Goal: Information Seeking & Learning: Learn about a topic

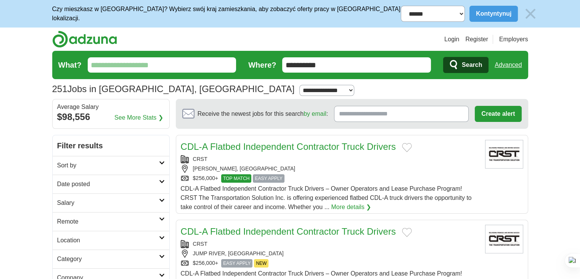
click at [216, 99] on section "Receive the newest jobs for this search by email : Create alert By creating an …" at bounding box center [352, 113] width 353 height 29
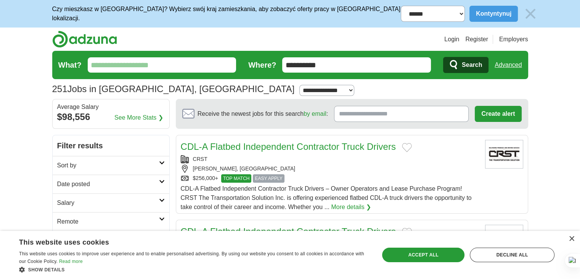
click at [523, 12] on img at bounding box center [531, 14] width 16 height 16
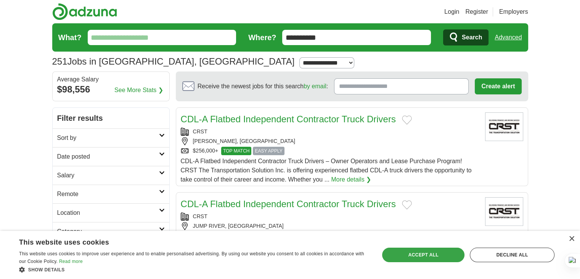
click at [418, 251] on div "Accept all" at bounding box center [423, 254] width 82 height 14
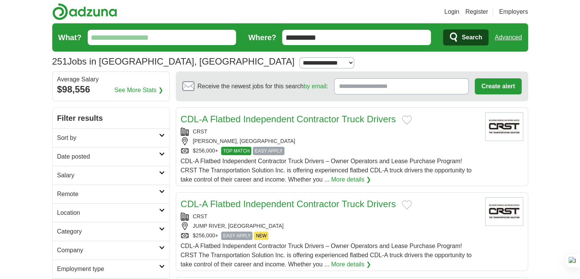
click at [187, 37] on input "What?" at bounding box center [162, 37] width 149 height 15
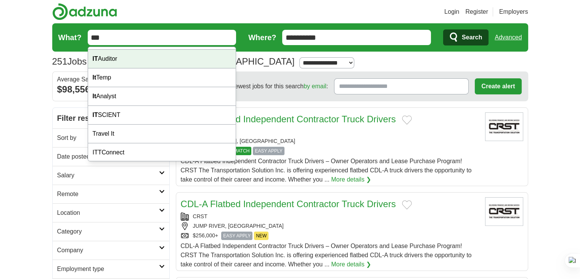
scroll to position [53, 0]
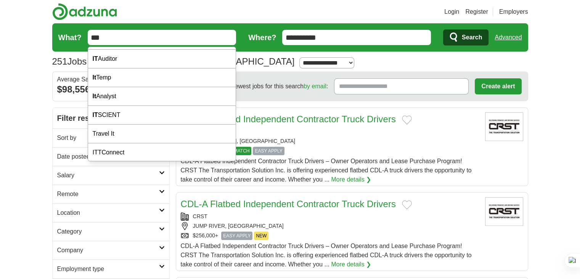
type input "**"
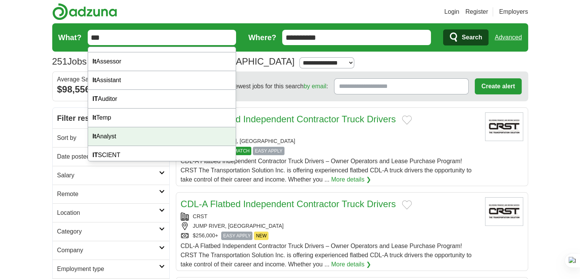
scroll to position [0, 0]
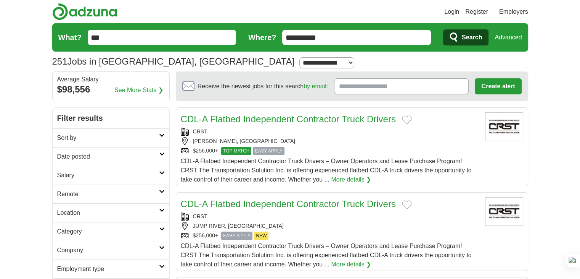
click at [464, 31] on span "Search" at bounding box center [472, 37] width 20 height 15
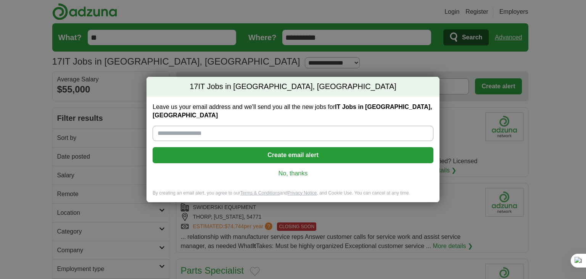
click at [298, 169] on link "No, thanks" at bounding box center [293, 173] width 269 height 8
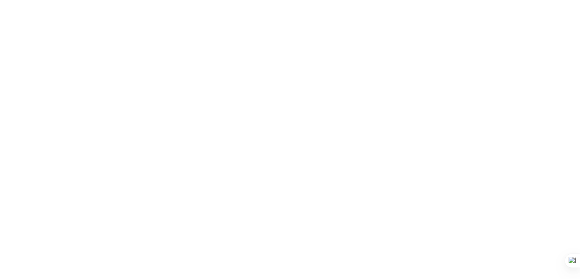
scroll to position [926, 0]
